Goal: Task Accomplishment & Management: Manage account settings

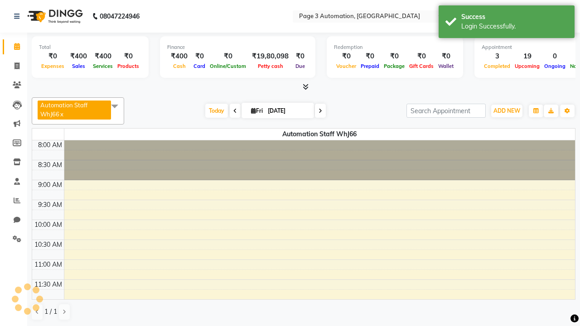
select select "en"
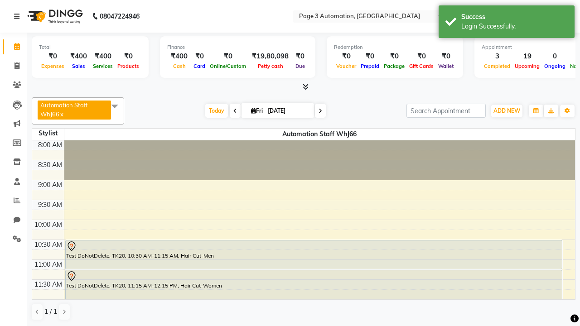
click at [19, 16] on icon at bounding box center [16, 16] width 5 height 6
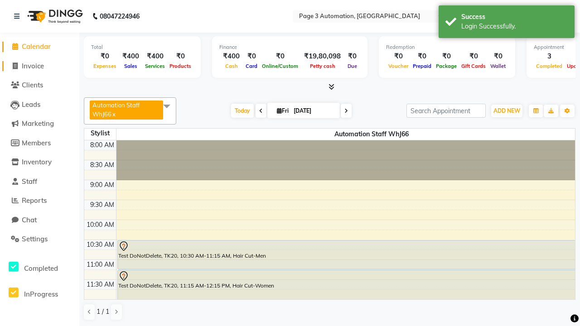
click at [39, 66] on span "Invoice" at bounding box center [33, 66] width 22 height 9
select select "2774"
select select "service"
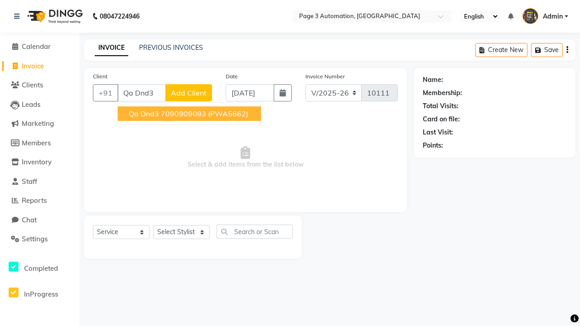
click at [190, 114] on ngb-highlight "7090909093" at bounding box center [183, 113] width 45 height 9
type input "7090909093"
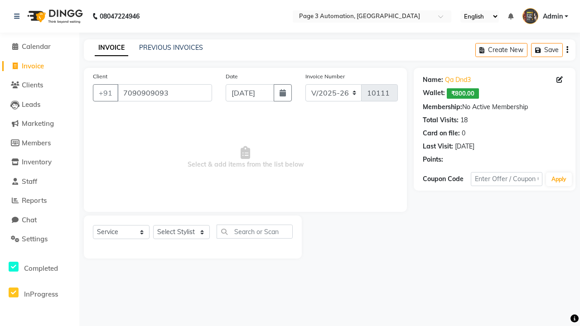
select select "71572"
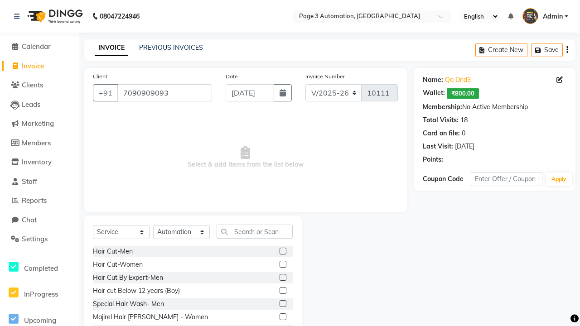
click at [282, 291] on label at bounding box center [282, 290] width 7 height 7
click at [282, 291] on input "checkbox" at bounding box center [282, 291] width 6 height 6
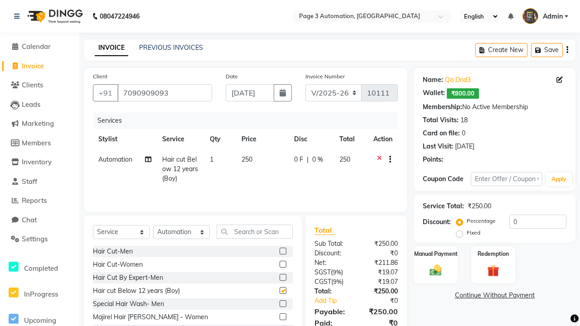
checkbox input "false"
click at [435, 254] on label "Manual Payment" at bounding box center [435, 253] width 45 height 9
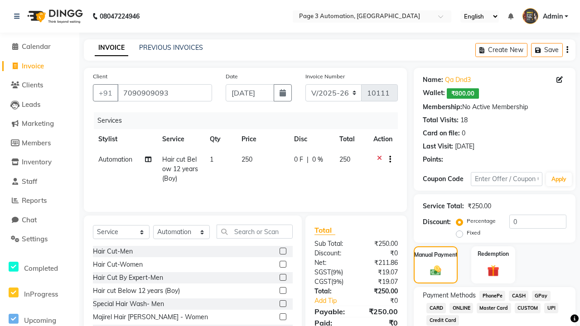
click at [518, 296] on span "CASH" at bounding box center [518, 296] width 19 height 10
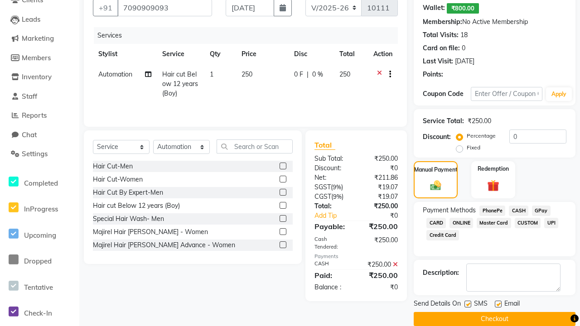
click at [467, 304] on label at bounding box center [467, 304] width 7 height 7
click at [467, 304] on input "checkbox" at bounding box center [467, 305] width 6 height 6
checkbox input "false"
click at [498, 304] on label at bounding box center [498, 304] width 7 height 7
click at [498, 304] on input "checkbox" at bounding box center [498, 305] width 6 height 6
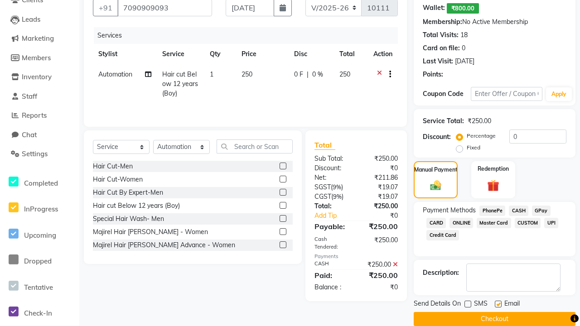
checkbox input "false"
click at [494, 319] on button "Checkout" at bounding box center [495, 319] width 162 height 14
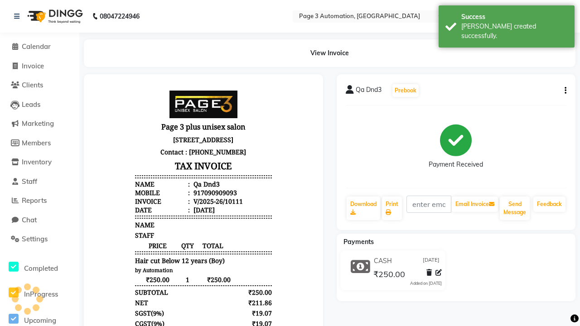
click at [506, 23] on div "[PERSON_NAME] created successfully." at bounding box center [514, 31] width 106 height 19
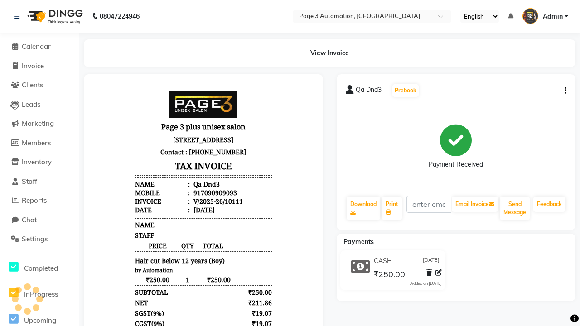
click at [438, 273] on icon at bounding box center [438, 273] width 6 height 6
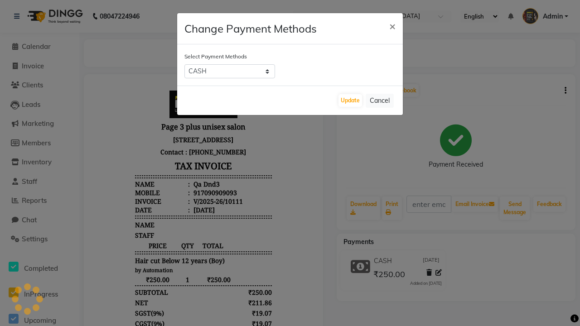
select select "2"
click at [350, 101] on button "Update" at bounding box center [350, 100] width 24 height 13
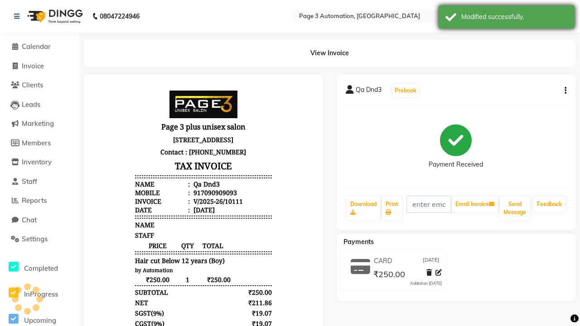
click at [506, 18] on div "Modified successfully." at bounding box center [514, 17] width 106 height 10
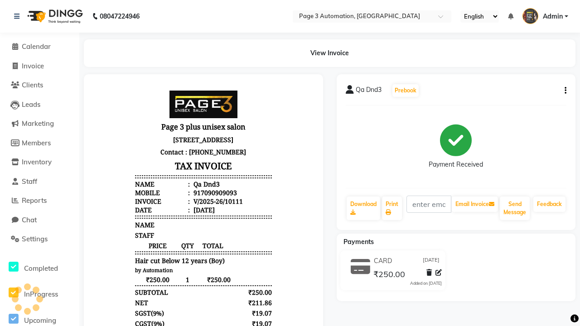
click at [563, 91] on button "button" at bounding box center [563, 91] width 5 height 10
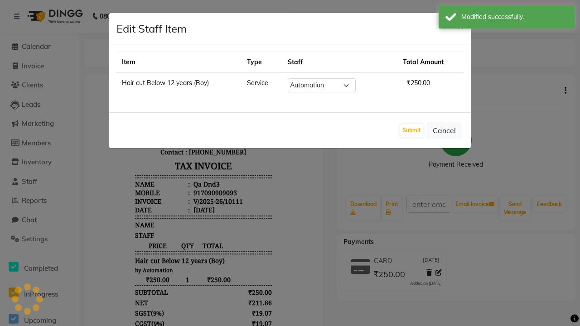
select select "93067"
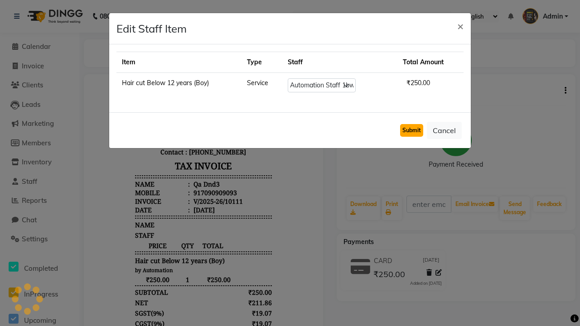
click at [411, 130] on button "Submit" at bounding box center [411, 130] width 23 height 13
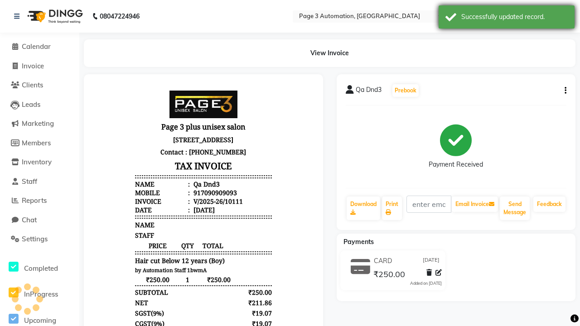
click at [506, 18] on div "Successfully updated record." at bounding box center [514, 17] width 106 height 10
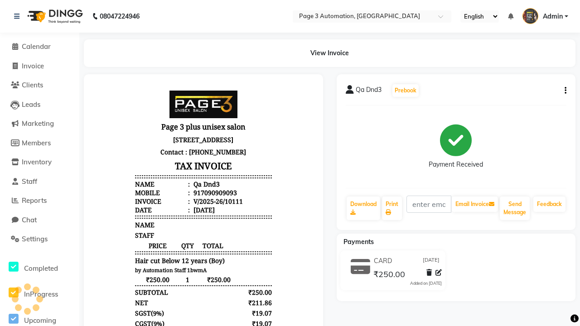
click at [563, 91] on button "button" at bounding box center [563, 91] width 5 height 10
